Goal: Information Seeking & Learning: Check status

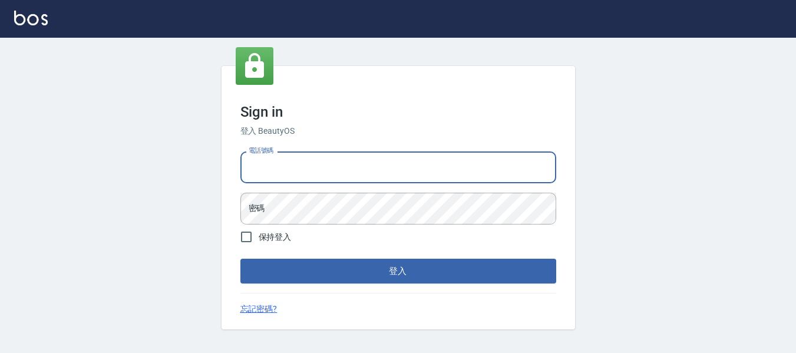
click at [285, 164] on input "電話號碼" at bounding box center [398, 167] width 316 height 32
click at [343, 159] on input "829513131313" at bounding box center [398, 167] width 316 height 32
type input "82951313"
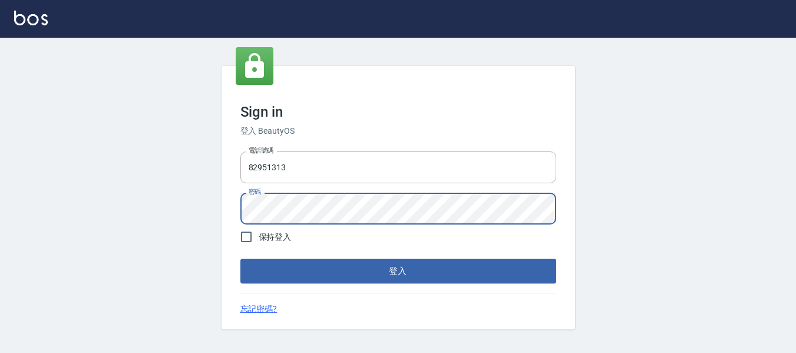
click at [240, 259] on button "登入" at bounding box center [398, 271] width 316 height 25
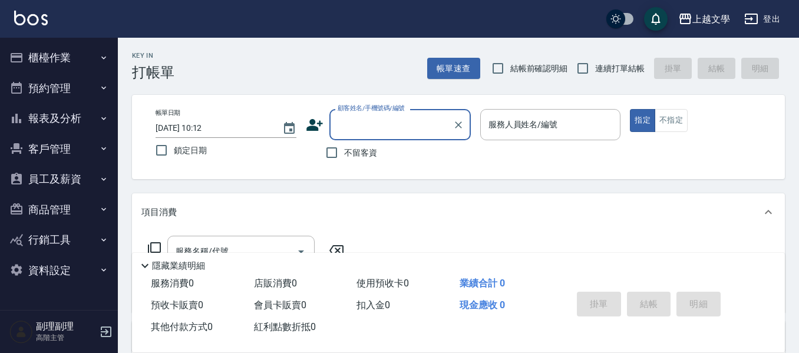
click at [62, 117] on button "報表及分析" at bounding box center [59, 118] width 108 height 31
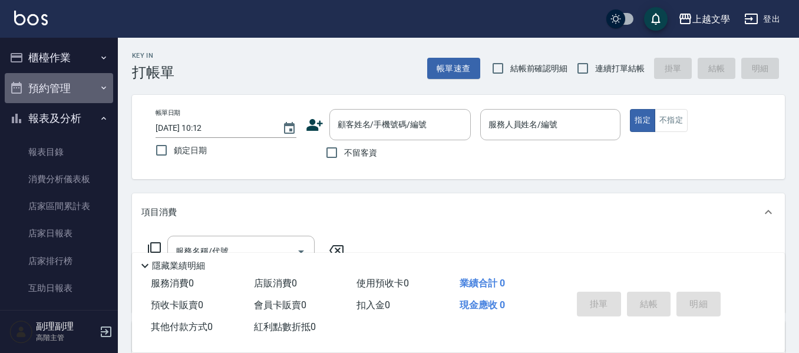
click at [63, 96] on button "預約管理" at bounding box center [59, 88] width 108 height 31
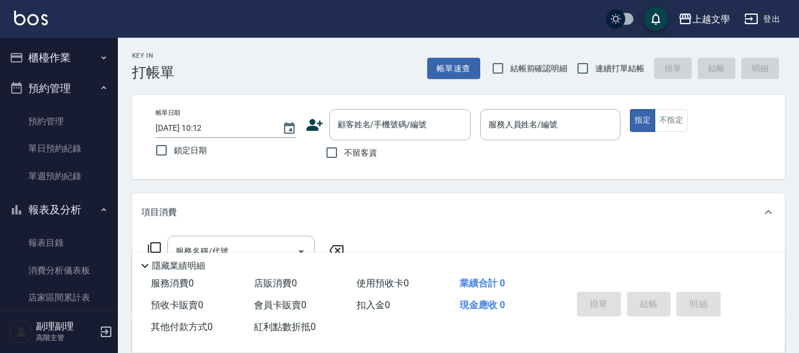
click at [61, 64] on button "櫃檯作業" at bounding box center [59, 57] width 108 height 31
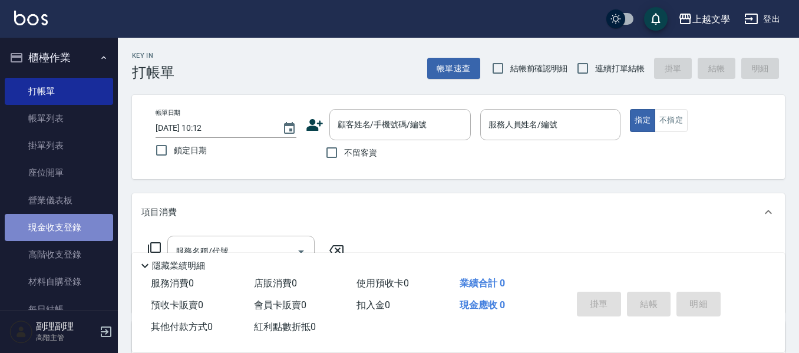
click at [79, 226] on link "現金收支登錄" at bounding box center [59, 227] width 108 height 27
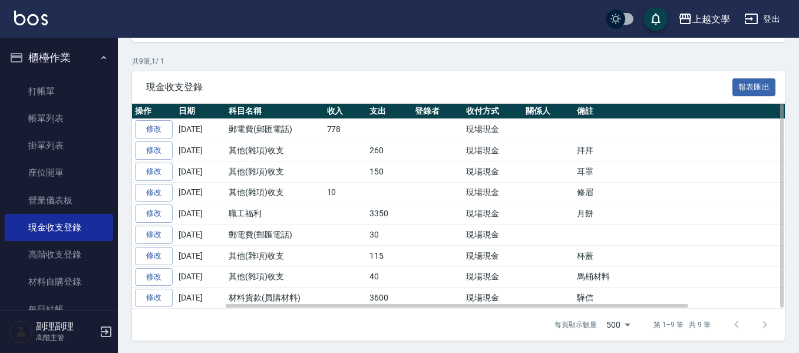
scroll to position [195, 0]
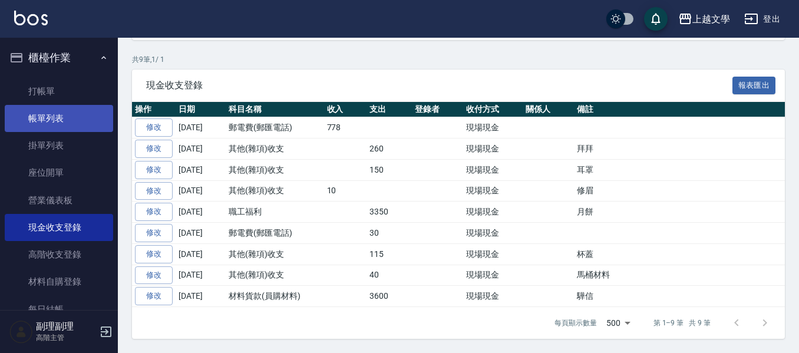
click at [51, 118] on link "帳單列表" at bounding box center [59, 118] width 108 height 27
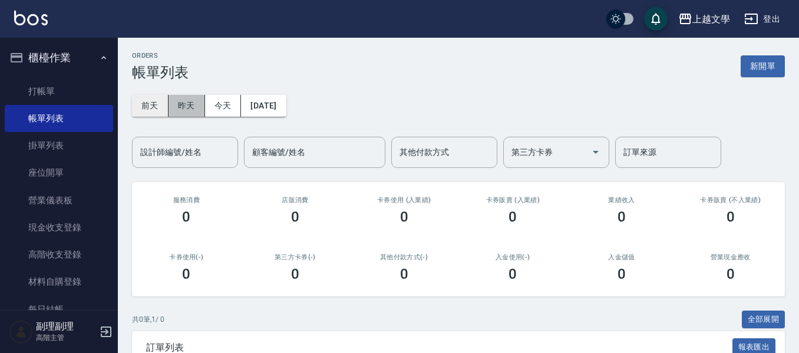
drag, startPoint x: 172, startPoint y: 103, endPoint x: 166, endPoint y: 100, distance: 6.6
click at [172, 102] on button "昨天" at bounding box center [187, 106] width 37 height 22
click at [160, 100] on button "前天" at bounding box center [150, 106] width 37 height 22
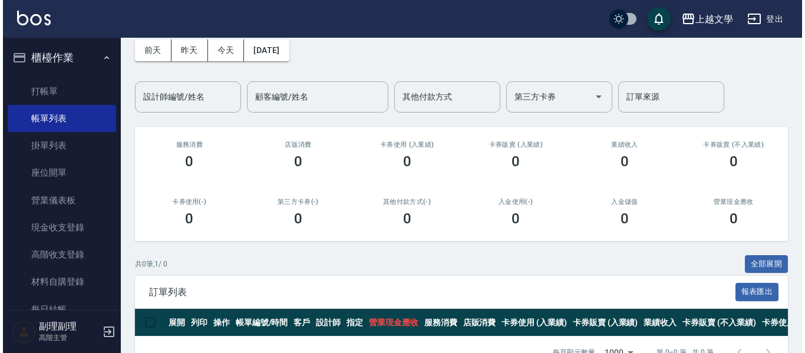
scroll to position [35, 0]
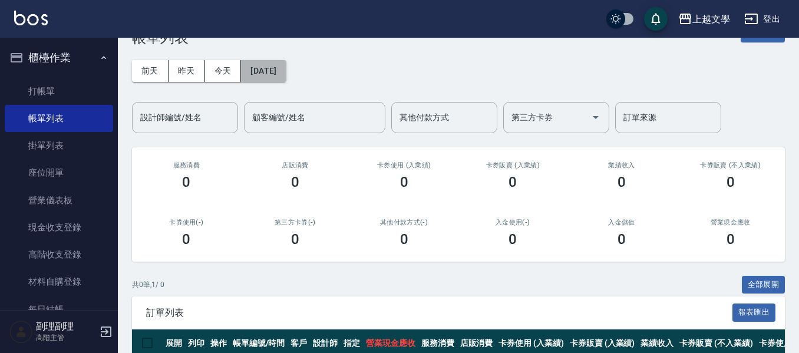
click at [286, 77] on button "[DATE]" at bounding box center [263, 71] width 45 height 22
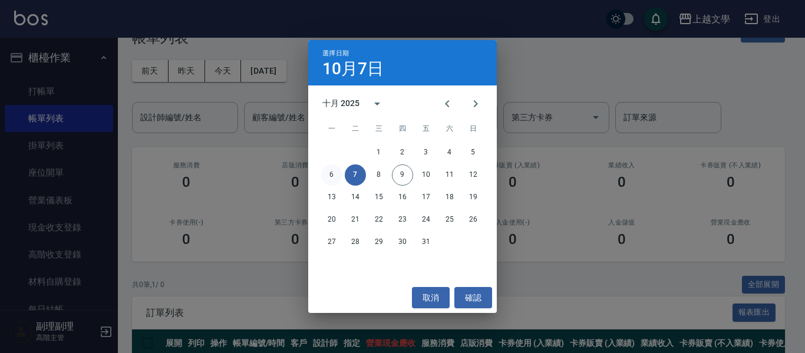
click at [329, 174] on button "6" at bounding box center [331, 174] width 21 height 21
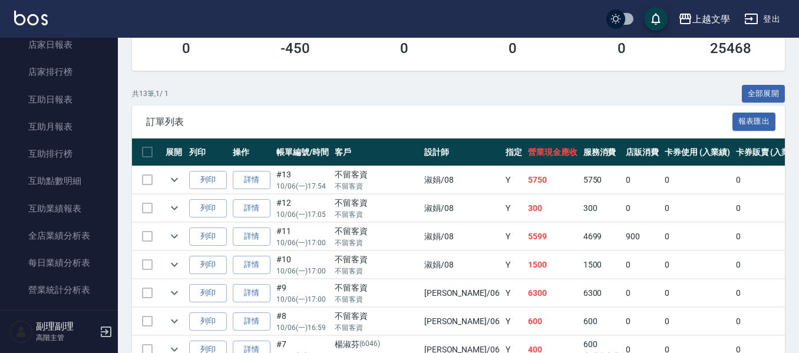
scroll to position [530, 0]
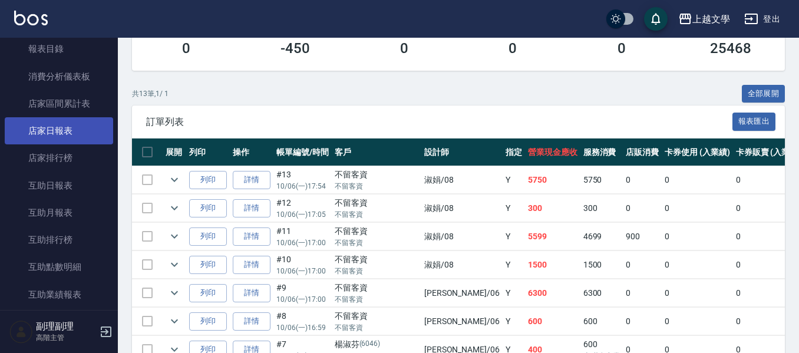
click at [63, 131] on link "店家日報表" at bounding box center [59, 130] width 108 height 27
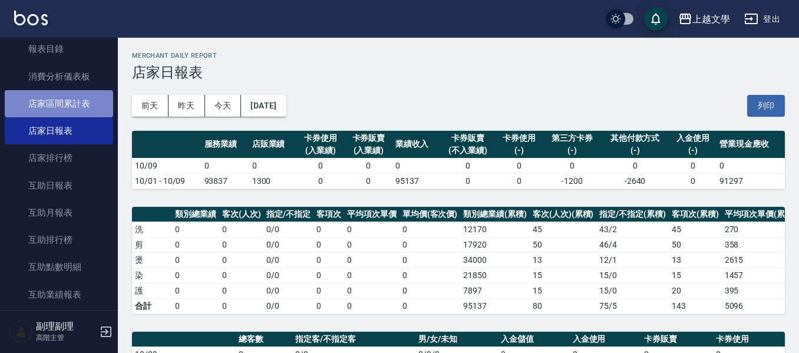
click at [59, 107] on link "店家區間累計表" at bounding box center [59, 103] width 108 height 27
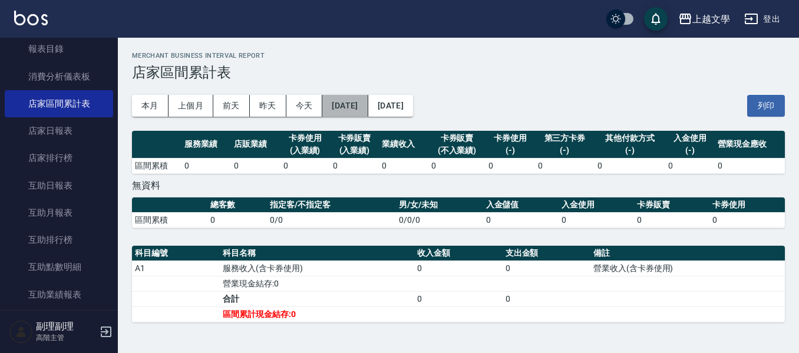
click at [360, 104] on button "[DATE]" at bounding box center [344, 106] width 45 height 22
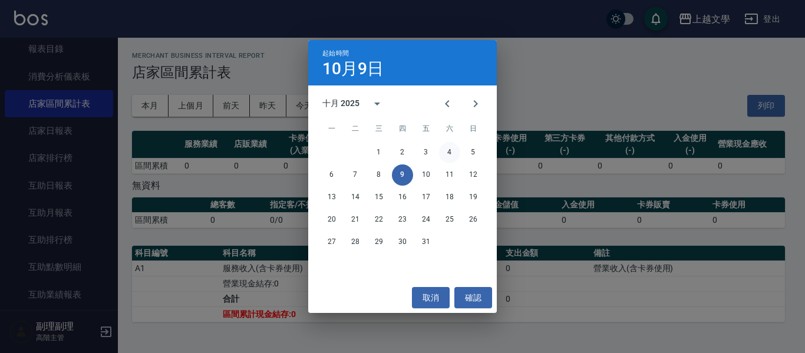
click at [454, 156] on button "4" at bounding box center [449, 152] width 21 height 21
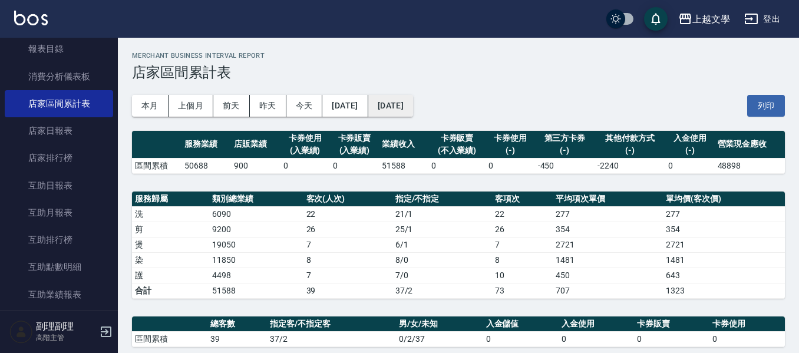
click at [413, 110] on button "[DATE]" at bounding box center [390, 106] width 45 height 22
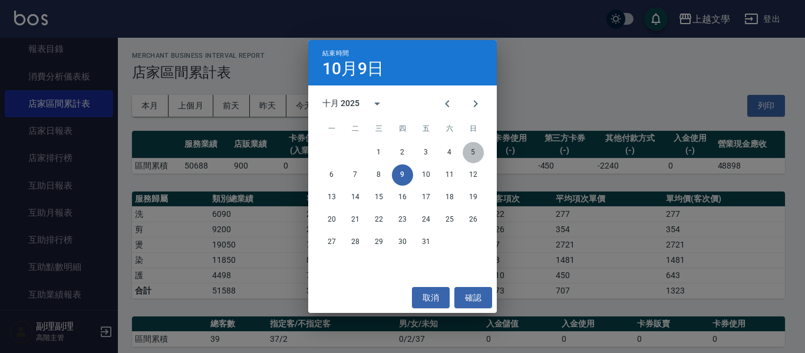
click at [477, 151] on button "5" at bounding box center [473, 152] width 21 height 21
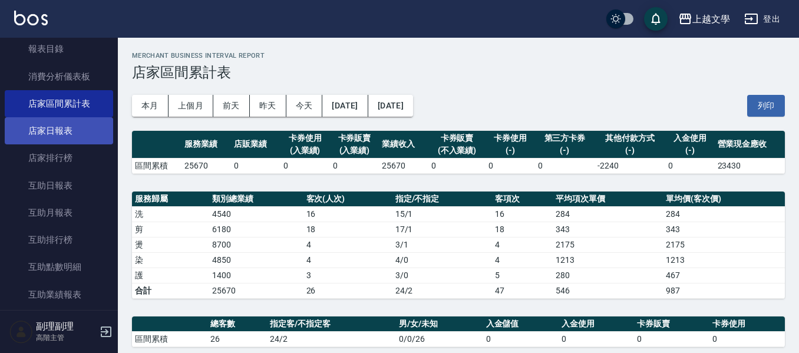
click at [67, 139] on link "店家日報表" at bounding box center [59, 130] width 108 height 27
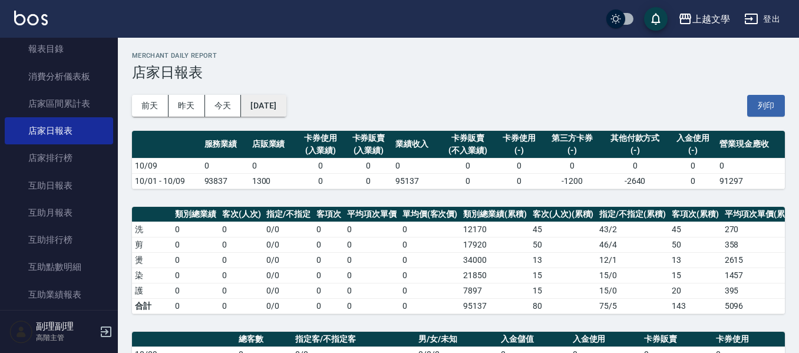
click at [286, 110] on button "[DATE]" at bounding box center [263, 106] width 45 height 22
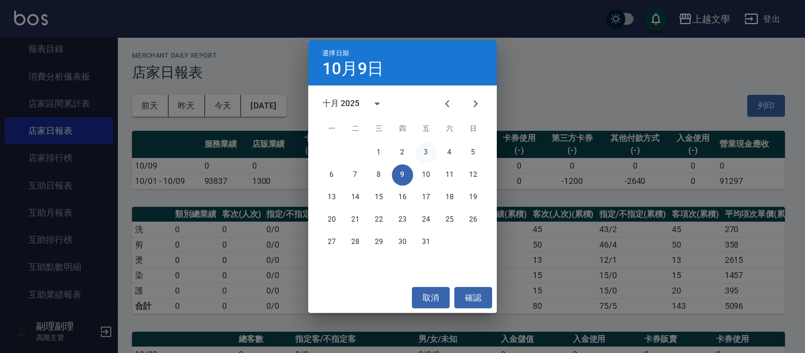
click at [428, 154] on button "3" at bounding box center [426, 152] width 21 height 21
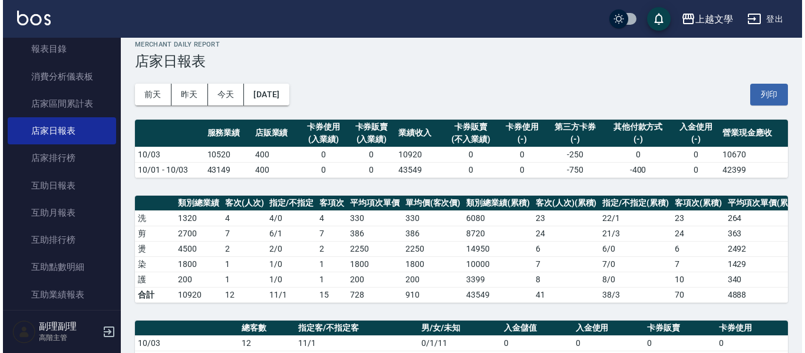
scroll to position [5, 0]
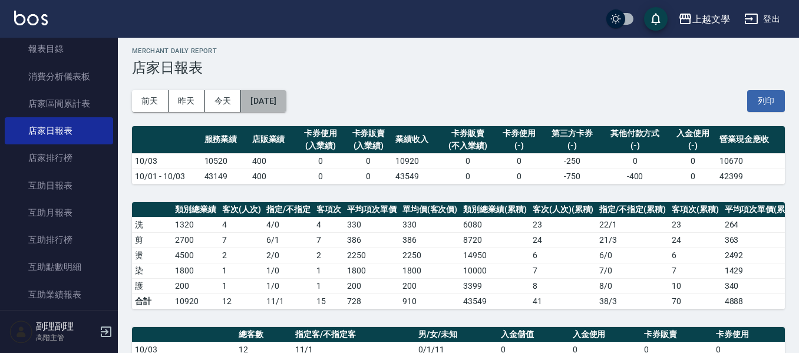
click at [286, 101] on button "[DATE]" at bounding box center [263, 101] width 45 height 22
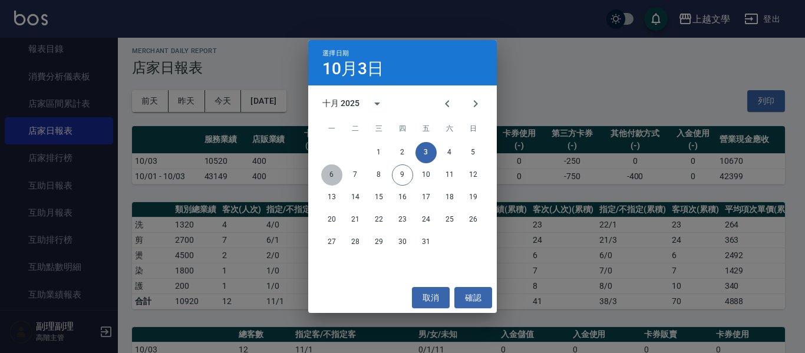
click at [335, 174] on button "6" at bounding box center [331, 174] width 21 height 21
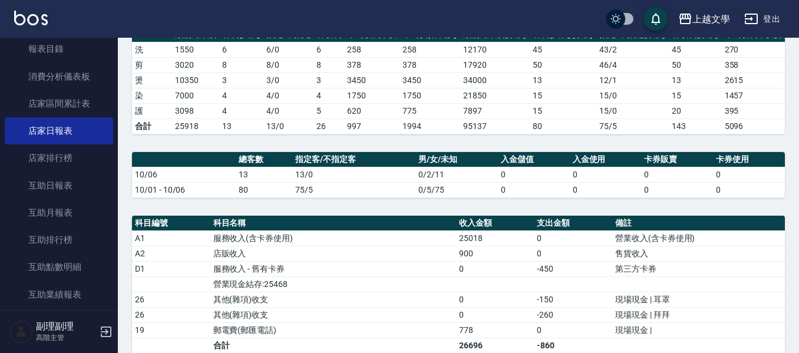
scroll to position [374, 0]
